Goal: Entertainment & Leisure: Consume media (video, audio)

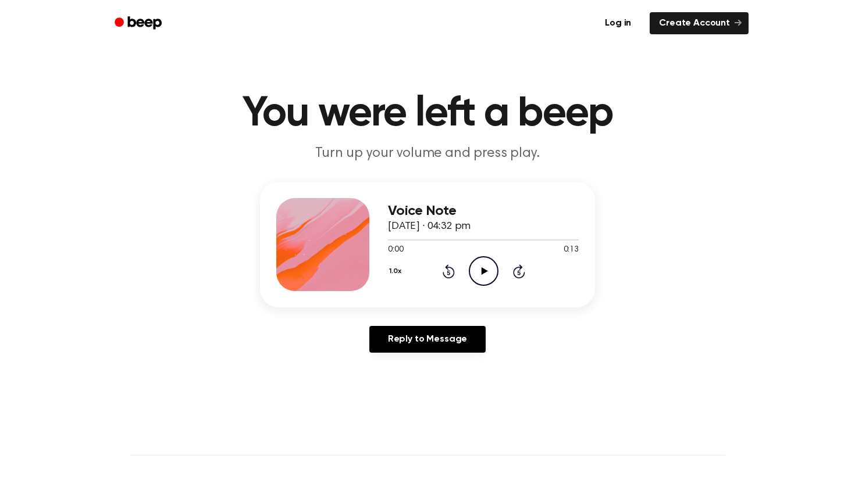
click at [470, 264] on icon "Play Audio" at bounding box center [484, 271] width 30 height 30
click at [491, 272] on icon "Play Audio" at bounding box center [484, 271] width 30 height 30
click at [484, 276] on icon "Play Audio" at bounding box center [484, 271] width 30 height 30
click at [475, 274] on icon "Play Audio" at bounding box center [484, 271] width 30 height 30
click at [490, 274] on icon "Play Audio" at bounding box center [484, 271] width 30 height 30
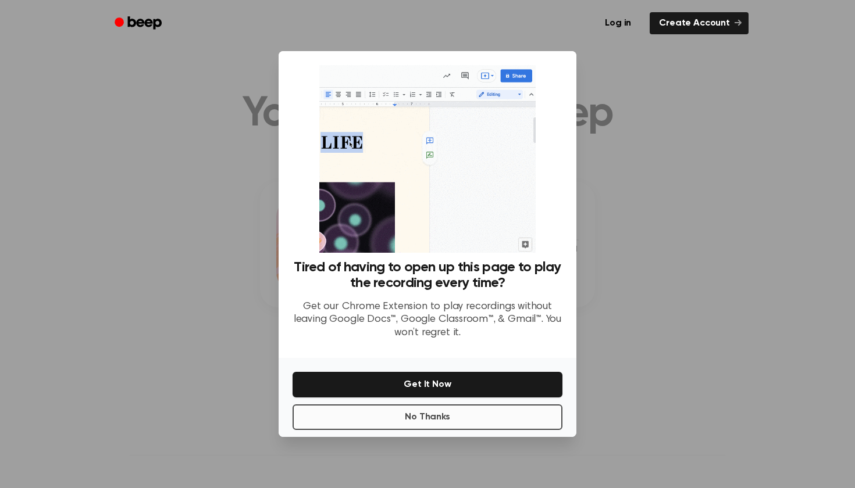
click at [473, 416] on button "No Thanks" at bounding box center [427, 418] width 270 height 26
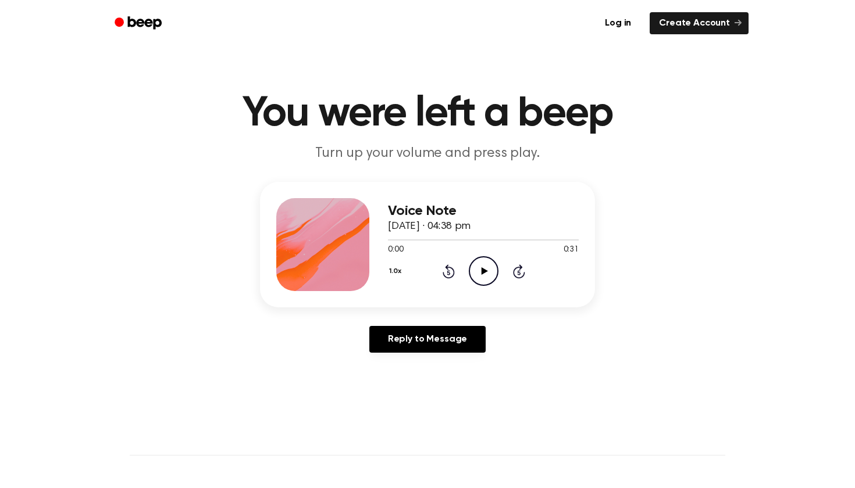
click at [481, 266] on icon "Play Audio" at bounding box center [484, 271] width 30 height 30
click at [398, 271] on button "1.0x" at bounding box center [396, 272] width 17 height 20
click at [411, 359] on span "1.2x" at bounding box center [406, 363] width 15 height 12
click at [399, 262] on button "1.2x" at bounding box center [396, 272] width 17 height 20
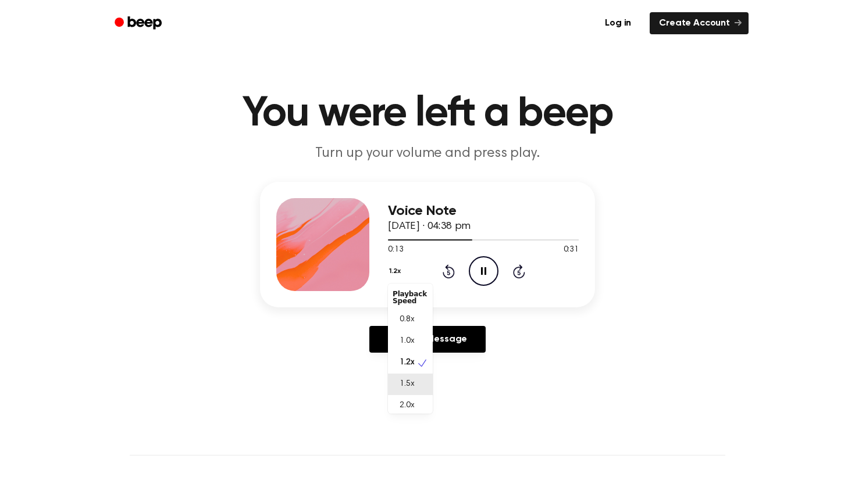
click at [414, 386] on div "1.5x" at bounding box center [404, 385] width 22 height 12
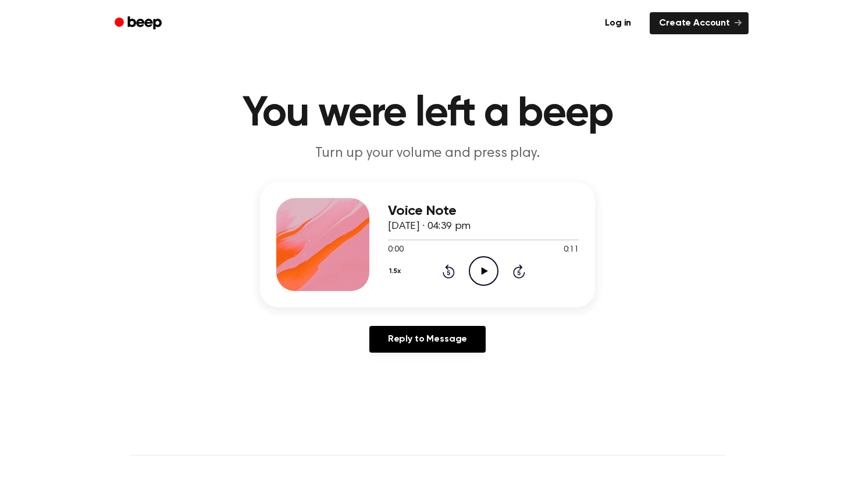
click at [472, 283] on icon "Play Audio" at bounding box center [484, 271] width 30 height 30
click at [473, 274] on icon "Play Audio" at bounding box center [484, 271] width 30 height 30
click at [476, 274] on icon "Play Audio" at bounding box center [484, 271] width 30 height 30
click at [483, 275] on icon "Play Audio" at bounding box center [484, 271] width 30 height 30
click at [484, 276] on icon "Play Audio" at bounding box center [484, 271] width 30 height 30
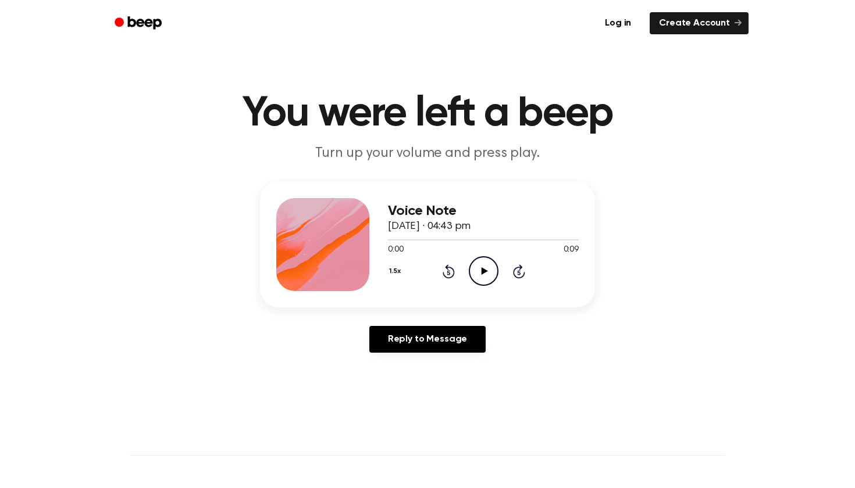
click at [483, 276] on icon "Play Audio" at bounding box center [484, 271] width 30 height 30
click at [474, 268] on icon "Play Audio" at bounding box center [484, 271] width 30 height 30
click at [481, 279] on icon "Play Audio" at bounding box center [484, 271] width 30 height 30
click at [469, 279] on icon "Play Audio" at bounding box center [484, 271] width 30 height 30
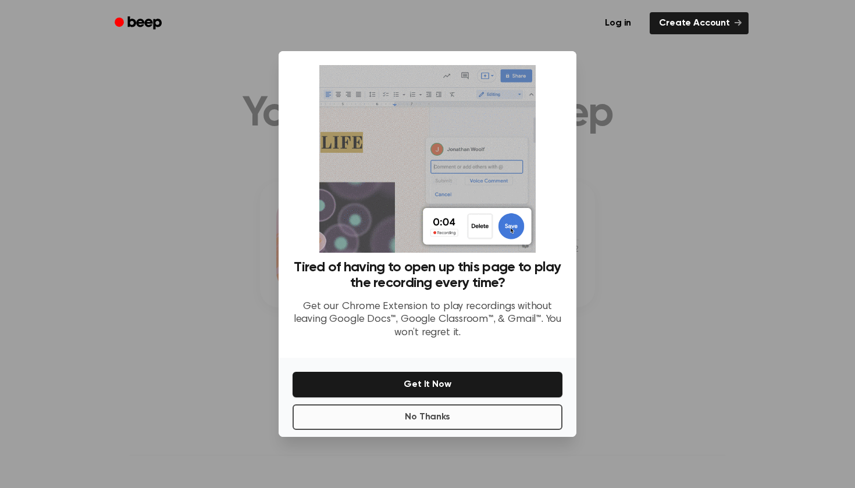
click at [487, 422] on button "No Thanks" at bounding box center [427, 418] width 270 height 26
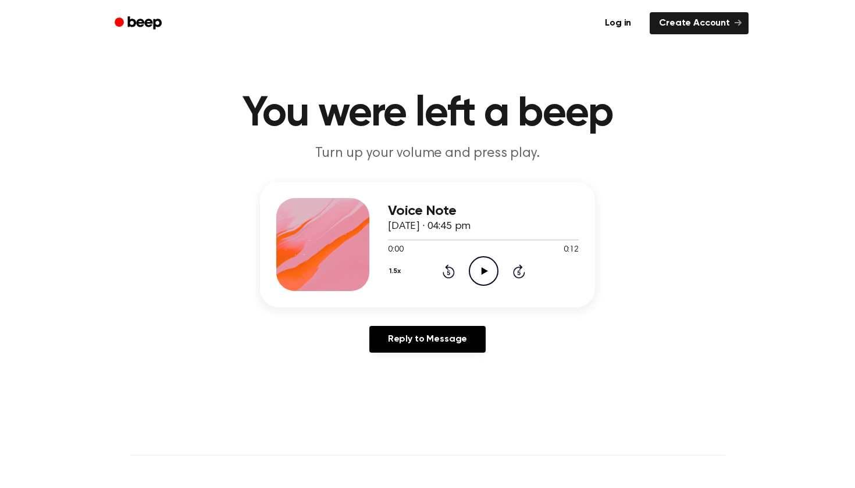
click at [486, 266] on icon "Play Audio" at bounding box center [484, 271] width 30 height 30
click at [471, 281] on icon "Play Audio" at bounding box center [484, 271] width 30 height 30
click at [394, 272] on button "1.5x" at bounding box center [396, 272] width 17 height 20
